Goal: Information Seeking & Learning: Learn about a topic

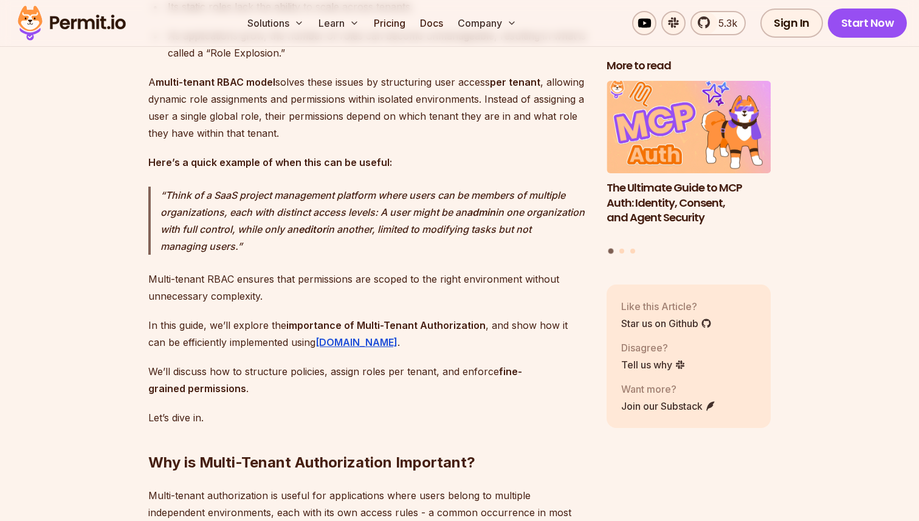
scroll to position [1013, 0]
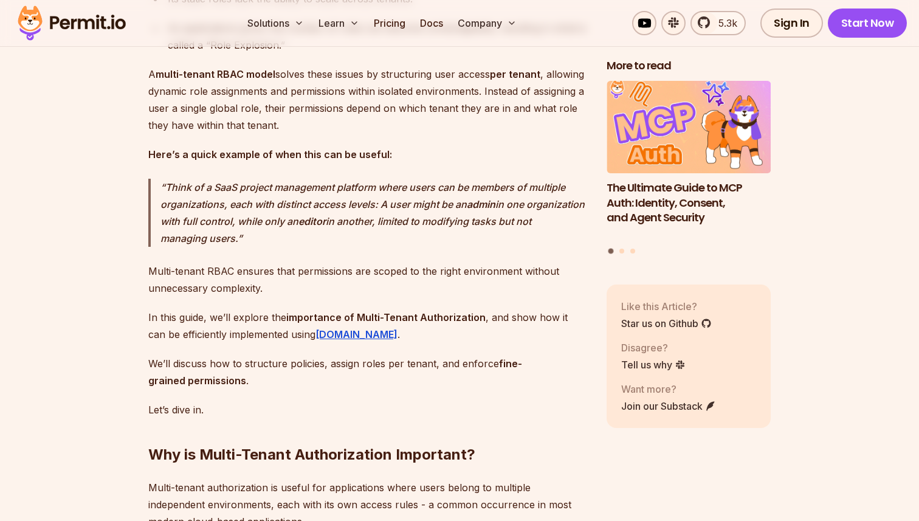
click at [252, 417] on h2 "Why is Multi-Tenant Authorization Important?" at bounding box center [367, 430] width 439 height 68
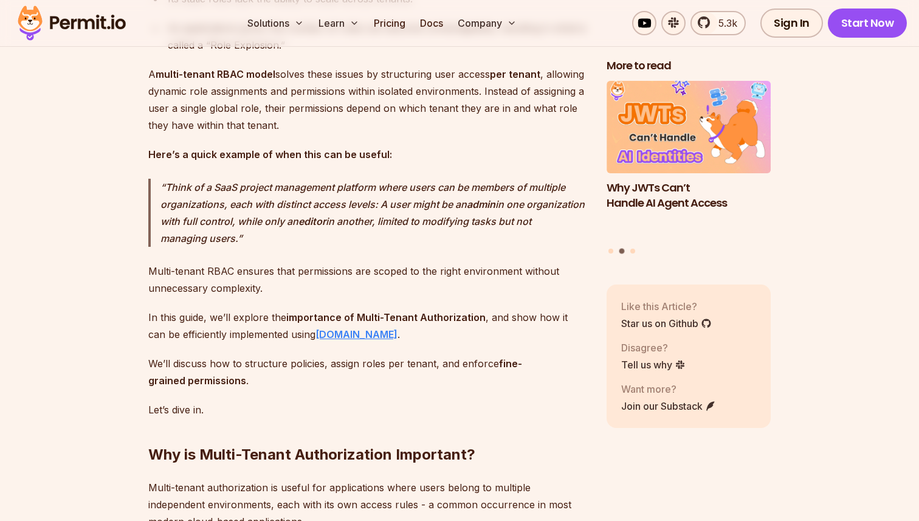
click at [315, 340] on strong "Permit.io" at bounding box center [356, 334] width 82 height 12
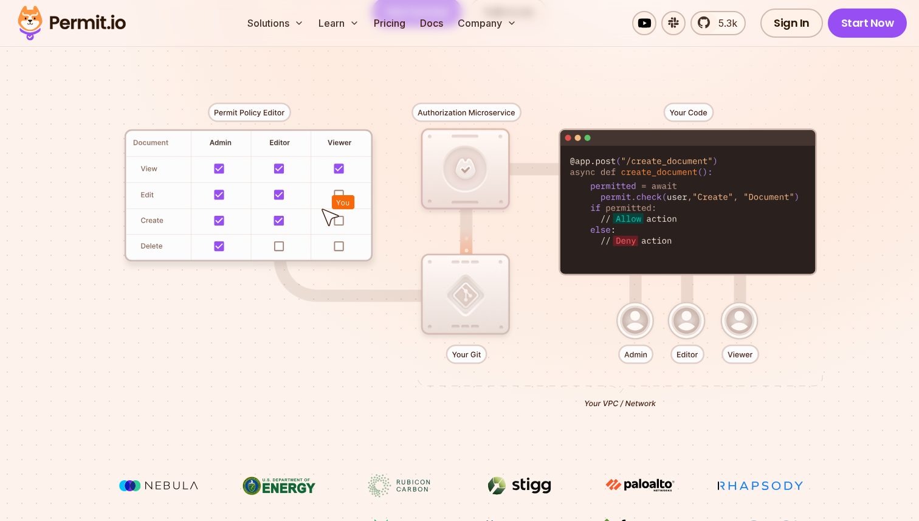
scroll to position [278, 0]
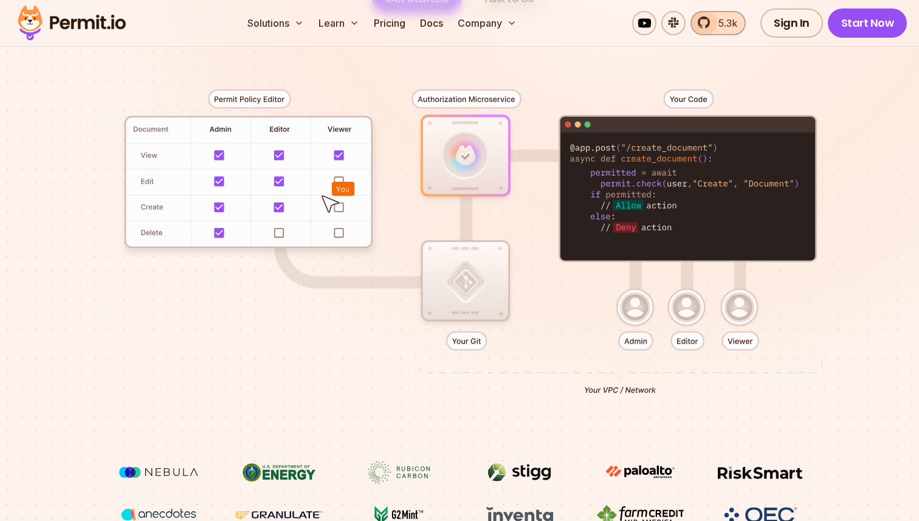
click at [725, 26] on span "5.3k" at bounding box center [724, 23] width 26 height 15
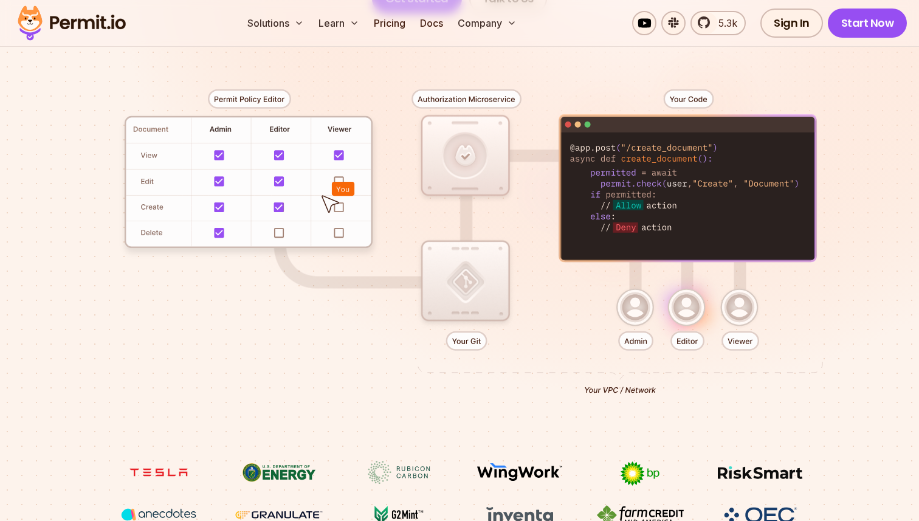
scroll to position [269, 0]
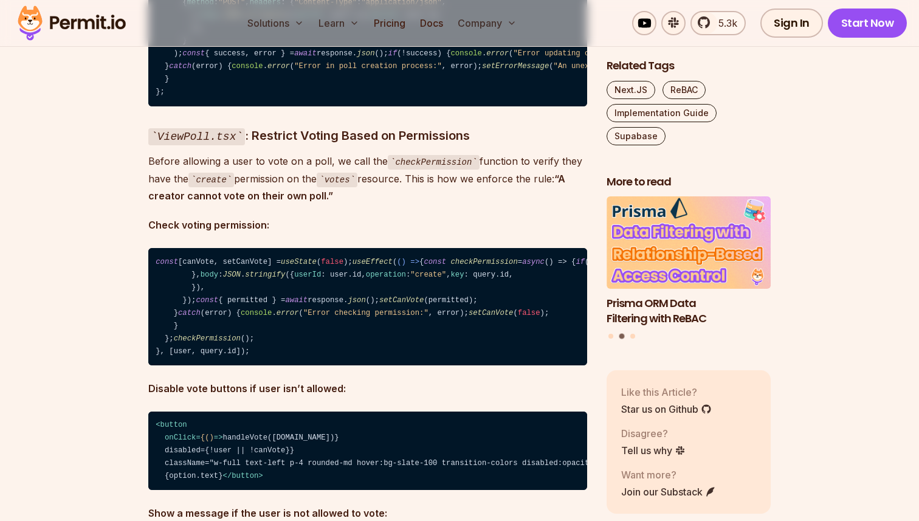
scroll to position [15711, 0]
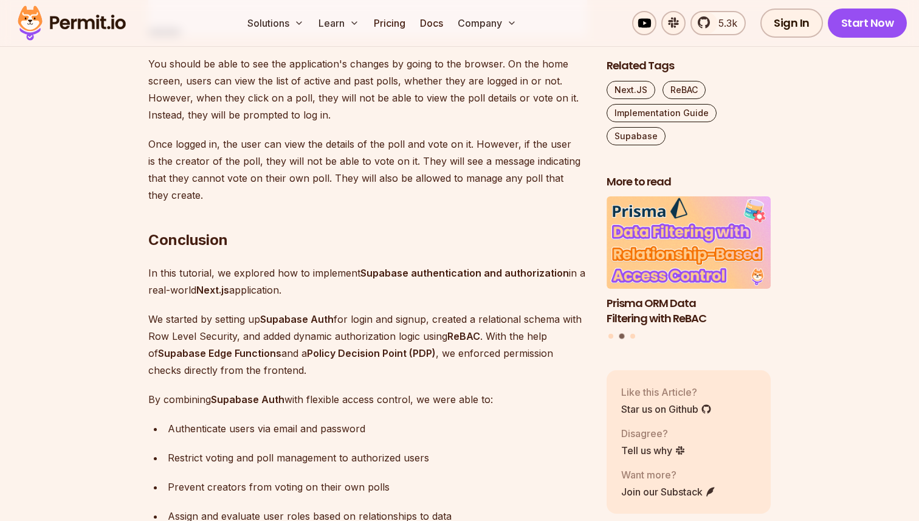
scroll to position [17242, 0]
click at [791, 31] on link "Sign In" at bounding box center [791, 23] width 63 height 29
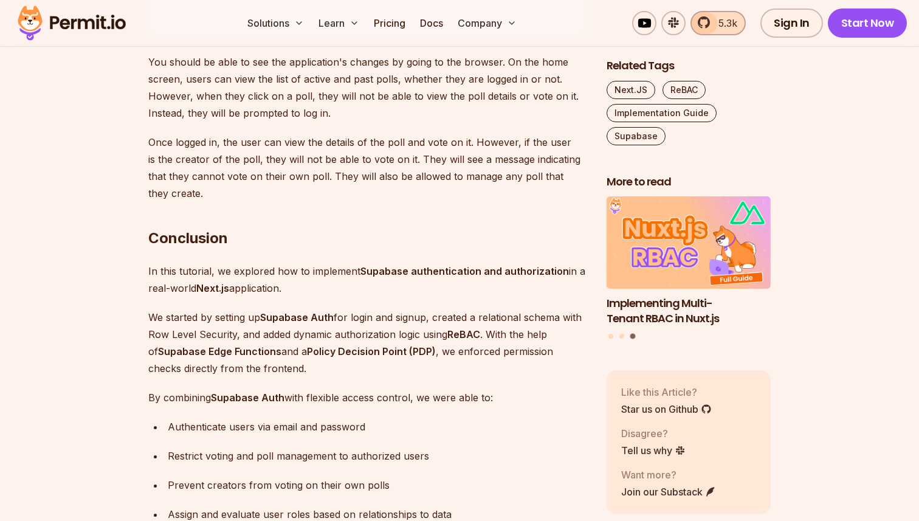
click at [728, 29] on span "5.3k" at bounding box center [724, 23] width 26 height 15
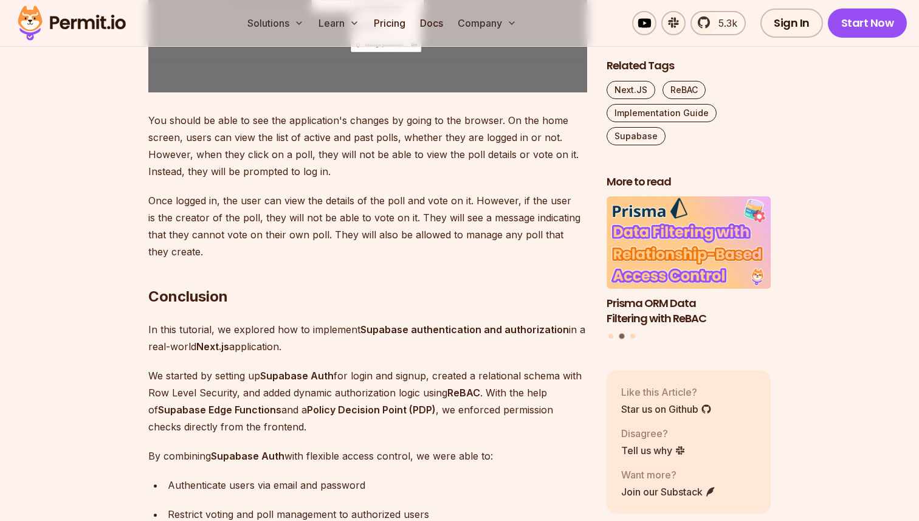
scroll to position [17187, 0]
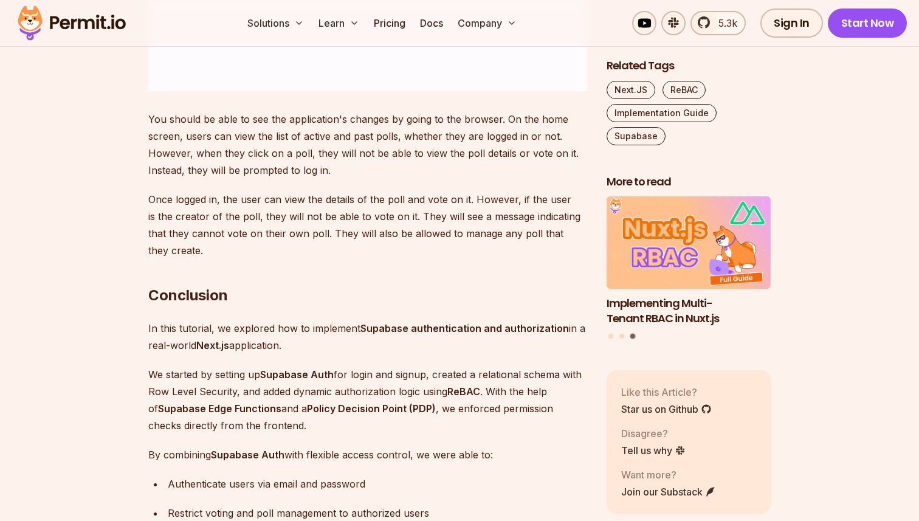
scroll to position [17183, 0]
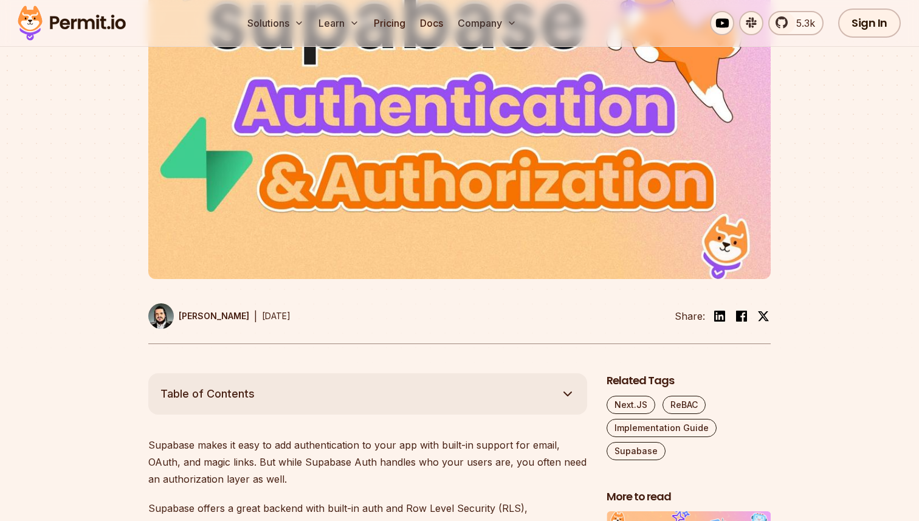
scroll to position [0, 0]
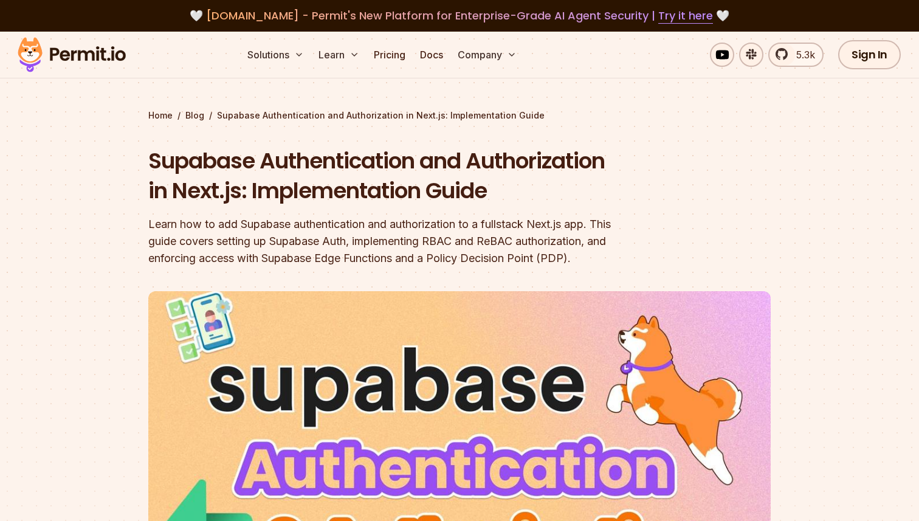
click at [490, 251] on div "Learn how to add Supabase authentication and authorization to a fullstack Next.…" at bounding box center [381, 241] width 467 height 51
click at [573, 151] on h1 "Supabase Authentication and Authorization in Next.js: Implementation Guide" at bounding box center [381, 176] width 467 height 60
